Goal: Information Seeking & Learning: Learn about a topic

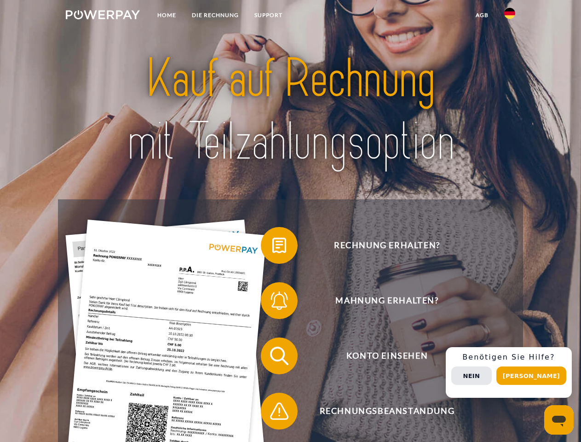
click at [103, 16] on img at bounding box center [103, 14] width 74 height 9
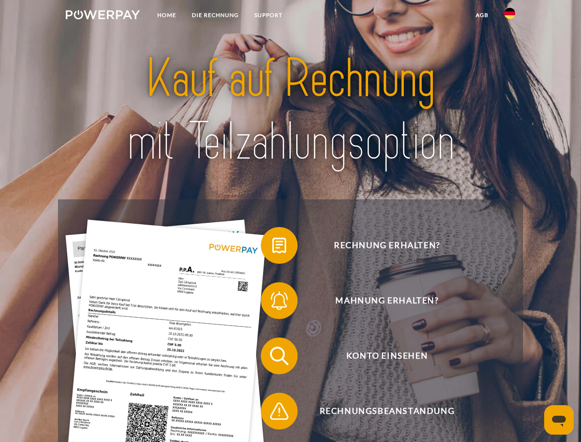
click at [510, 16] on img at bounding box center [509, 13] width 11 height 11
click at [482, 15] on link "agb" at bounding box center [482, 15] width 29 height 17
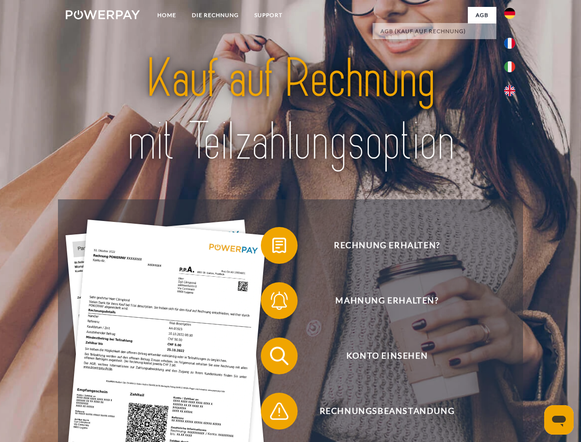
click at [272, 247] on span at bounding box center [265, 245] width 46 height 46
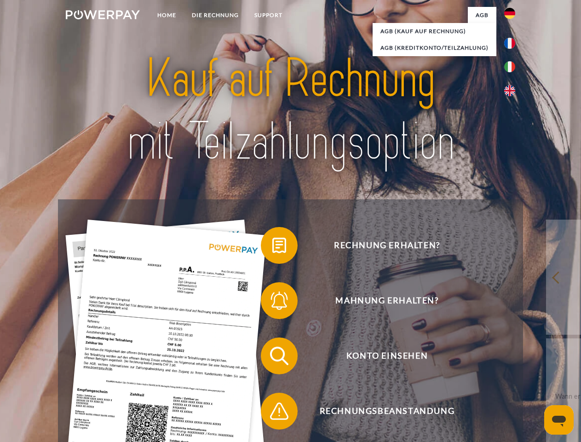
click at [272, 302] on span at bounding box center [265, 300] width 46 height 46
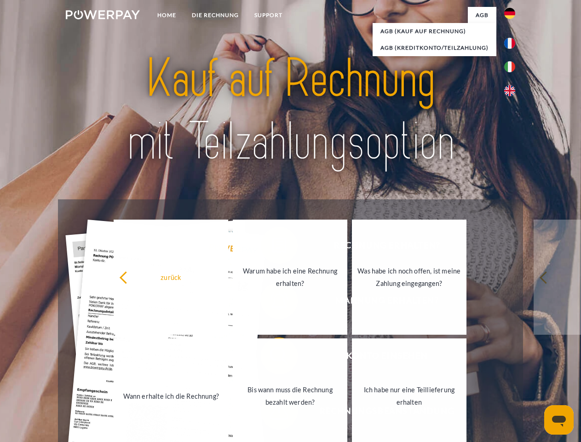
click at [272, 357] on link "Bis wann muss die Rechnung bezahlt werden?" at bounding box center [290, 395] width 115 height 115
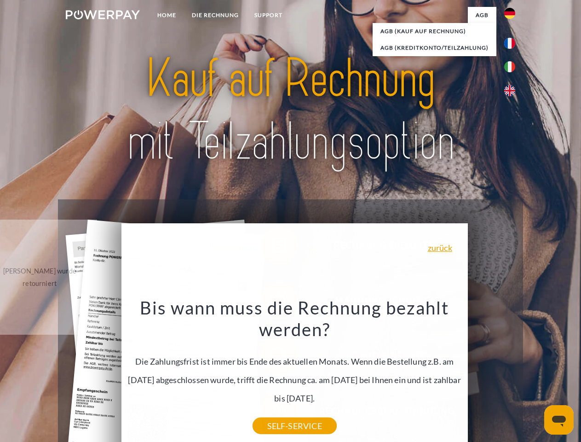
click at [272, 413] on div "Rechnung erhalten? Mahnung erhalten? Konto einsehen" at bounding box center [290, 383] width 465 height 368
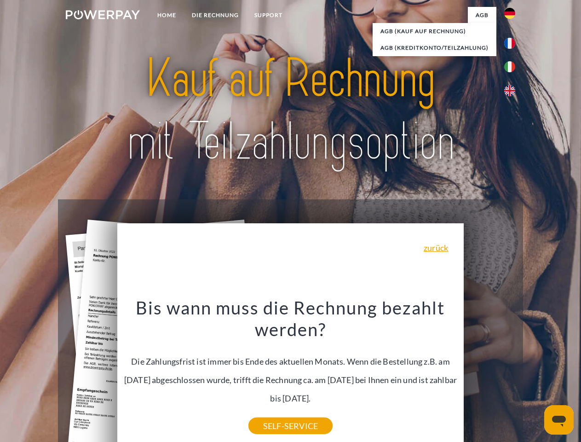
click at [512, 372] on div "Rechnung erhalten? Mahnung erhalten? Konto einsehen" at bounding box center [290, 383] width 465 height 368
click at [489, 374] on span "Konto einsehen" at bounding box center [386, 355] width 225 height 37
click at [534, 375] on header "Home DIE RECHNUNG SUPPORT" at bounding box center [290, 317] width 581 height 635
